Goal: Task Accomplishment & Management: Complete application form

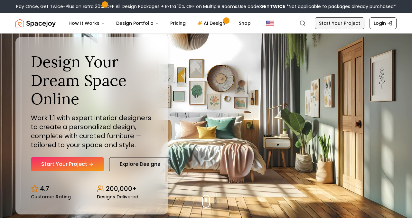
click at [331, 25] on link "Start Your Project" at bounding box center [340, 23] width 50 height 12
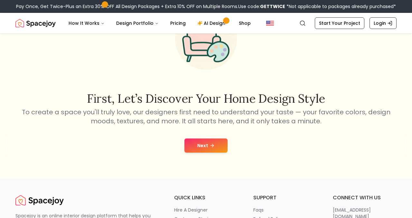
scroll to position [72, 0]
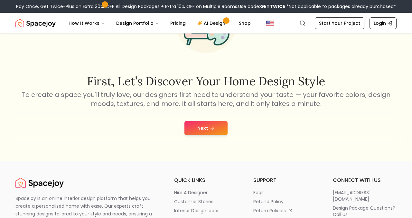
click at [210, 129] on icon at bounding box center [212, 128] width 5 height 5
